Goal: Task Accomplishment & Management: Use online tool/utility

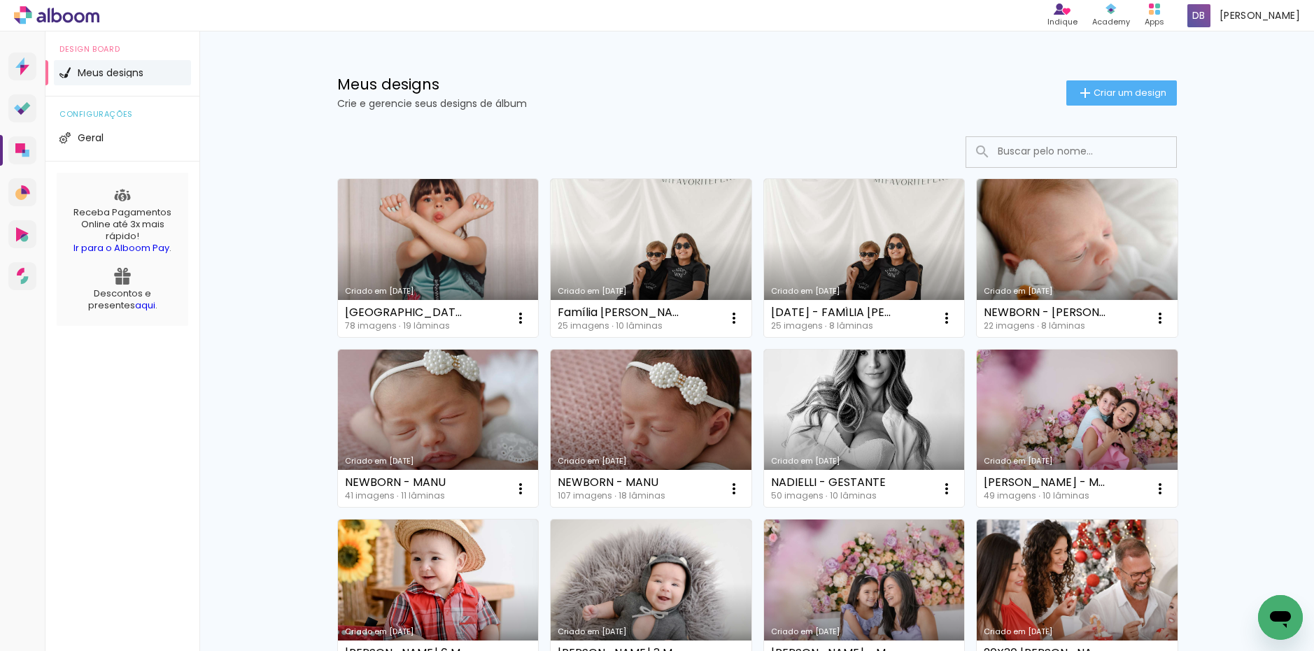
click at [768, 79] on h1 "Meus designs" at bounding box center [701, 84] width 729 height 15
click at [402, 429] on link "Criado em [DATE]" at bounding box center [438, 429] width 201 height 158
